Goal: Task Accomplishment & Management: Use online tool/utility

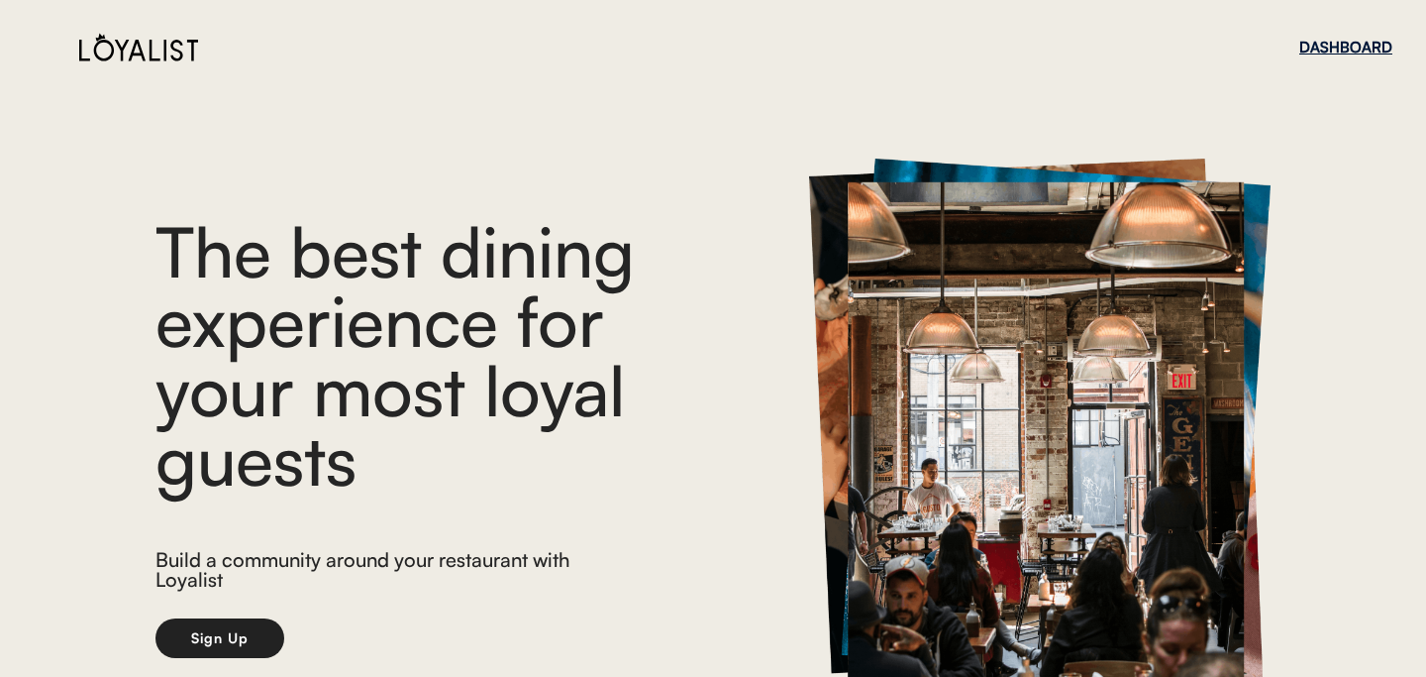
click at [1362, 47] on div "DASHBOARD" at bounding box center [1346, 47] width 93 height 15
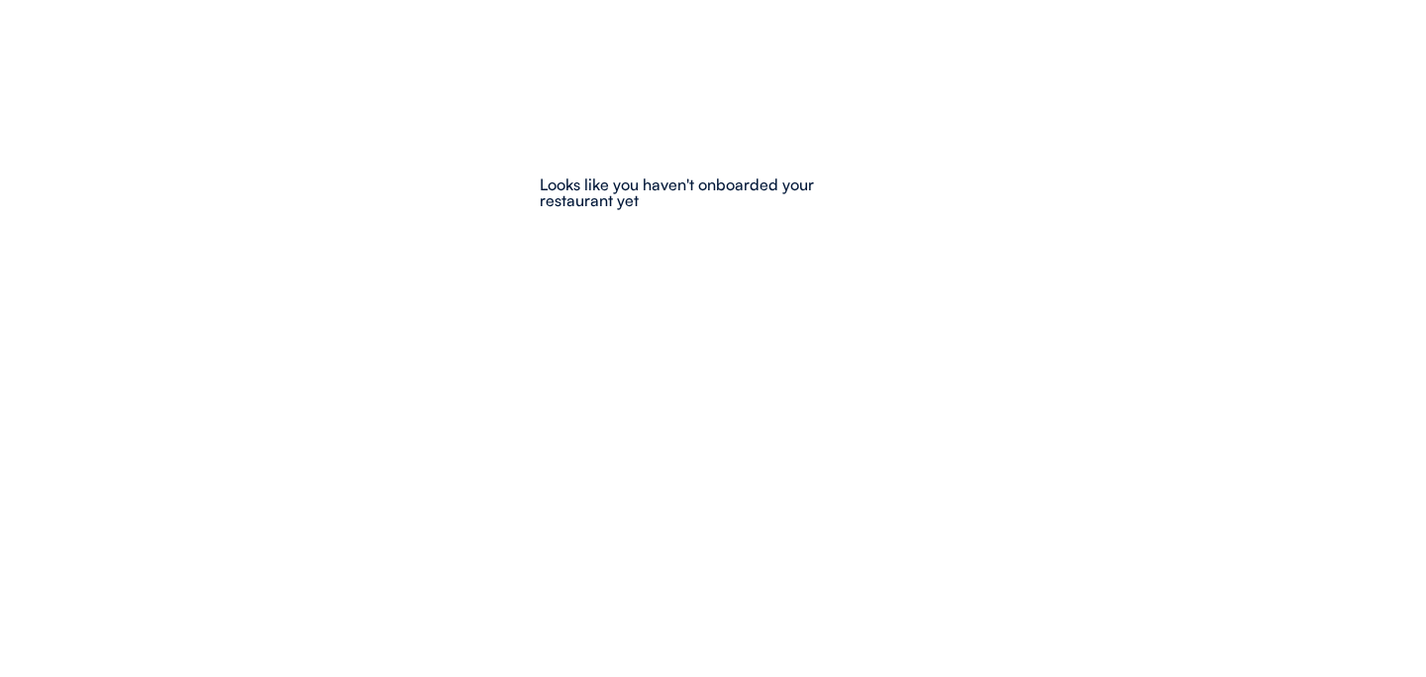
click at [868, 131] on div "Select restaurant Looks like you haven't onboarded your restaurant yet" at bounding box center [713, 257] width 347 height 317
click at [704, 183] on div "Looks like you haven't onboarded your restaurant yet" at bounding box center [713, 193] width 347 height 35
